Goal: Check status

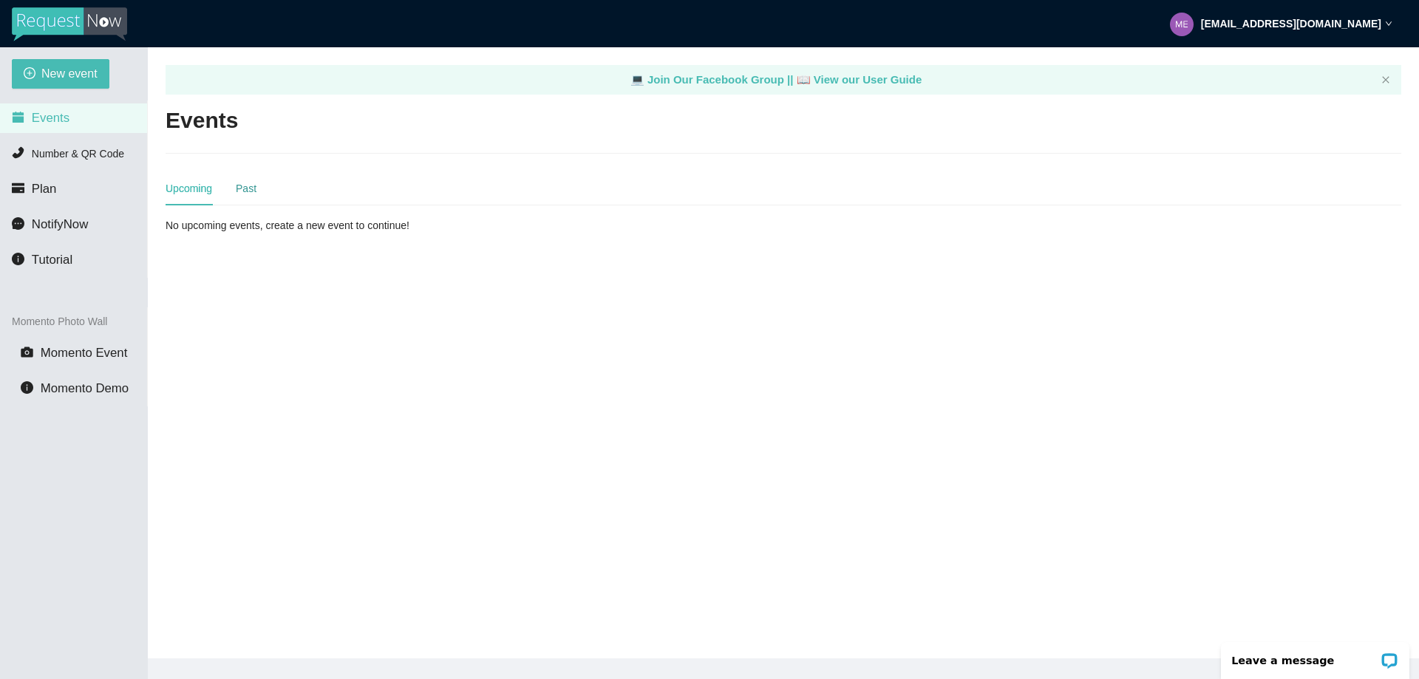
click at [237, 189] on div "Past" at bounding box center [246, 188] width 21 height 16
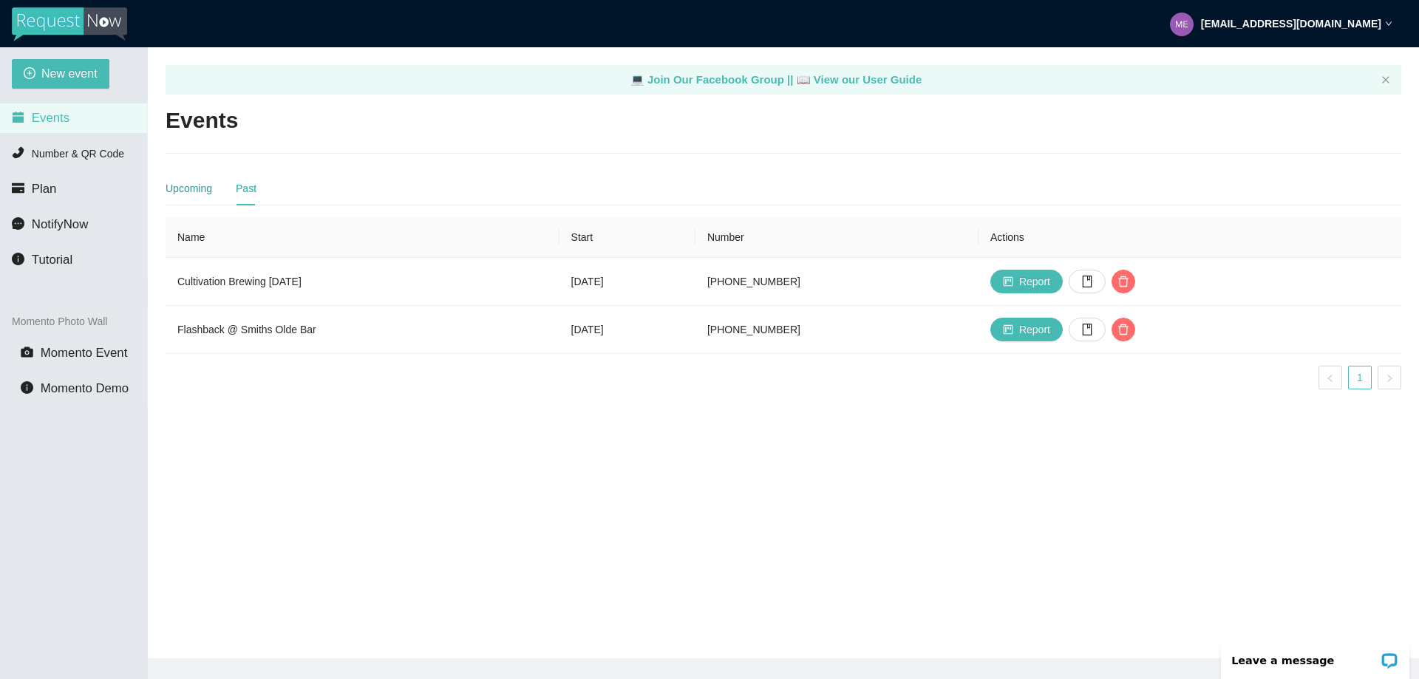
click at [190, 188] on div "Upcoming" at bounding box center [189, 188] width 47 height 16
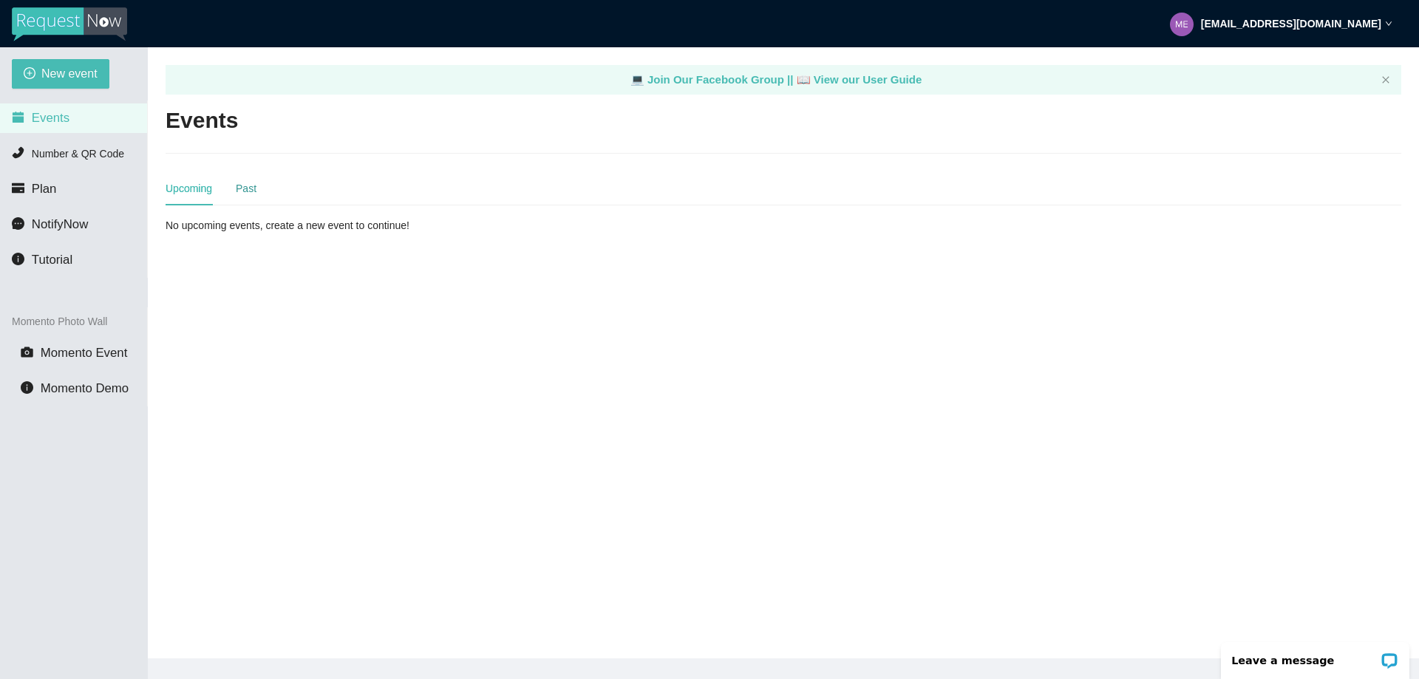
click at [248, 188] on div "Past" at bounding box center [246, 188] width 21 height 16
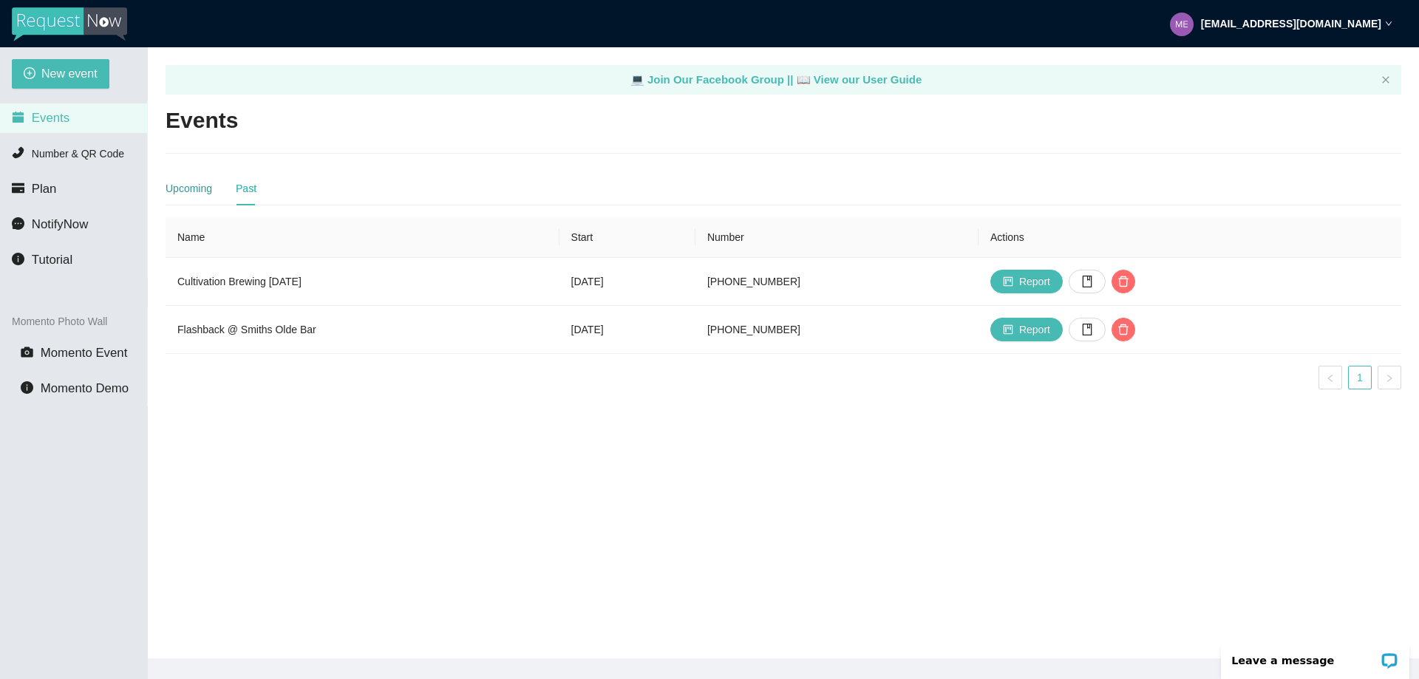
click at [184, 187] on div "Upcoming" at bounding box center [189, 188] width 47 height 16
